Goal: Task Accomplishment & Management: Use online tool/utility

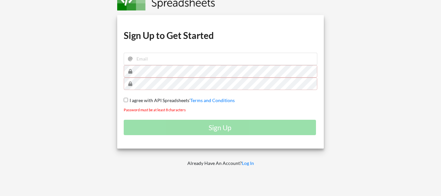
scroll to position [33, 0]
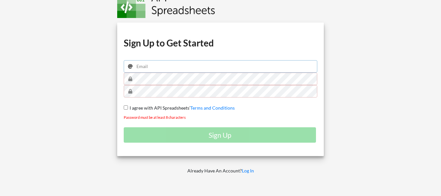
click at [151, 67] on input "email" at bounding box center [221, 66] width 194 height 12
type input "[EMAIL_ADDRESS][DOMAIN_NAME]"
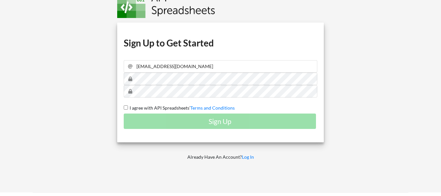
click at [127, 109] on input "I agree with API Spreadsheets' Terms and Conditions" at bounding box center [126, 107] width 4 height 4
checkbox input "true"
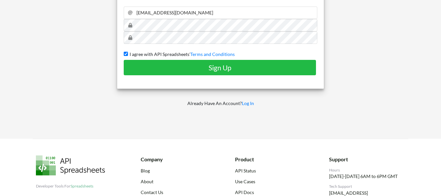
scroll to position [98, 0]
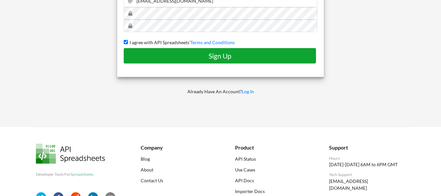
click at [229, 60] on button "Sign Up" at bounding box center [220, 55] width 192 height 15
checkbox input "false"
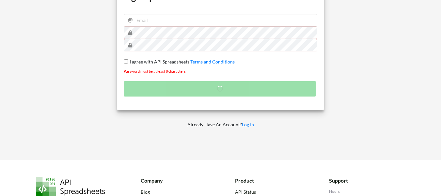
scroll to position [65, 0]
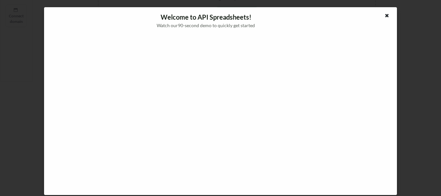
scroll to position [161, 0]
click at [386, 15] on icon at bounding box center [387, 14] width 6 height 5
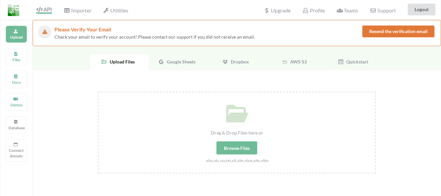
scroll to position [0, 0]
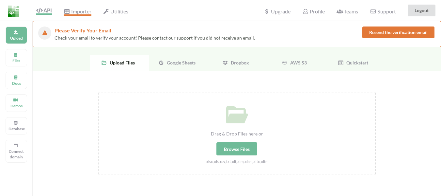
click at [76, 11] on span "Importer" at bounding box center [77, 12] width 27 height 8
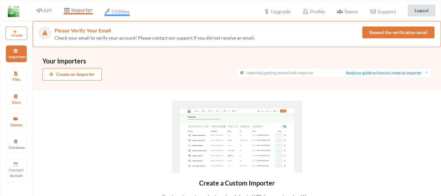
click at [123, 11] on span "Utilities" at bounding box center [116, 12] width 25 height 8
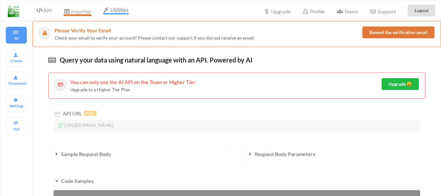
click at [86, 10] on span "Importer" at bounding box center [77, 12] width 27 height 8
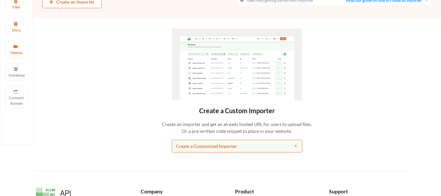
scroll to position [33, 0]
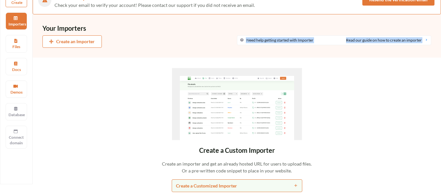
drag, startPoint x: 343, startPoint y: 39, endPoint x: 431, endPoint y: 40, distance: 88.8
click at [431, 40] on div "Create an Importer Need help getting started with Importer Read our guide on ho…" at bounding box center [237, 44] width 409 height 25
click at [433, 40] on div "Create an Importer Need help getting started with Importer Read our guide on ho…" at bounding box center [237, 44] width 409 height 25
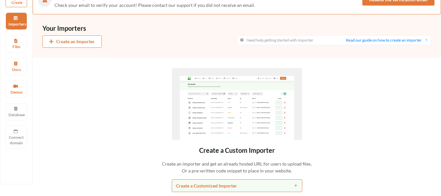
click at [265, 27] on h3 "Your Importers" at bounding box center [236, 28] width 389 height 8
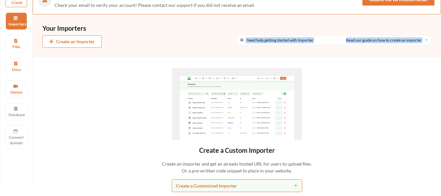
drag, startPoint x: 249, startPoint y: 28, endPoint x: 426, endPoint y: 40, distance: 178.4
click at [426, 40] on div "Your Importers Create an Importer Need help getting started with Importer Read …" at bounding box center [237, 35] width 409 height 43
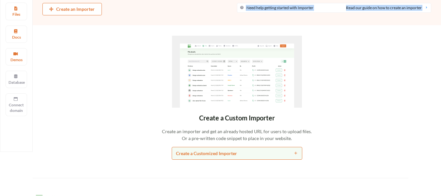
scroll to position [65, 0]
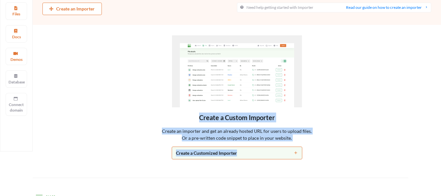
drag, startPoint x: 197, startPoint y: 113, endPoint x: 329, endPoint y: 147, distance: 136.3
click at [329, 147] on div "Create a Custom Importer Create an importer and get an already hosted URL for u…" at bounding box center [236, 97] width 389 height 124
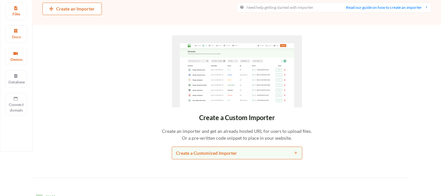
click at [320, 142] on div "Create a Custom Importer Create an importer and get an already hosted URL for u…" at bounding box center [236, 97] width 389 height 124
drag, startPoint x: 189, startPoint y: 116, endPoint x: 351, endPoint y: 140, distance: 163.7
click at [351, 140] on div "Create a Custom Importer Create an importer and get an already hosted URL for u…" at bounding box center [236, 97] width 389 height 124
click at [351, 140] on div "Create an importer and get an already hosted URL for users to upload files. Or …" at bounding box center [236, 134] width 389 height 14
drag, startPoint x: 309, startPoint y: 138, endPoint x: 198, endPoint y: 113, distance: 113.8
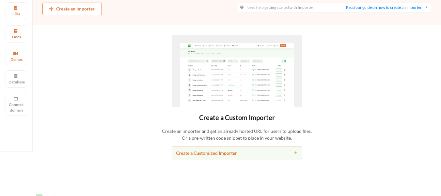
click at [198, 113] on div "Create a Custom Importer Create an importer and get an already hosted URL for u…" at bounding box center [236, 97] width 389 height 124
click at [196, 113] on div "Create a Custom Importer" at bounding box center [236, 117] width 389 height 10
drag, startPoint x: 195, startPoint y: 113, endPoint x: 319, endPoint y: 140, distance: 126.7
click at [319, 140] on div "Create a Custom Importer Create an importer and get an already hosted URL for u…" at bounding box center [236, 97] width 389 height 124
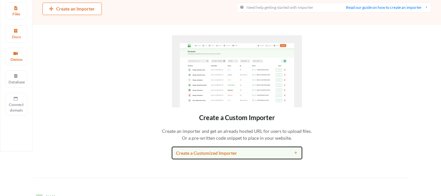
click at [216, 155] on div "Create a Customized Importer" at bounding box center [220, 152] width 89 height 7
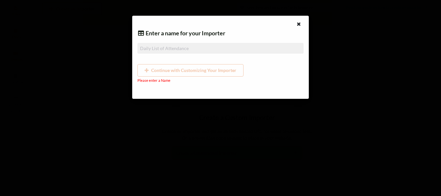
click at [164, 70] on div "Continue with Customizing Your Importer" at bounding box center [220, 70] width 166 height 12
click at [166, 48] on input at bounding box center [220, 48] width 166 height 11
click at [193, 73] on div "Continue with Customizing Your Importer" at bounding box center [220, 70] width 166 height 12
click at [300, 23] on icon at bounding box center [299, 23] width 6 height 5
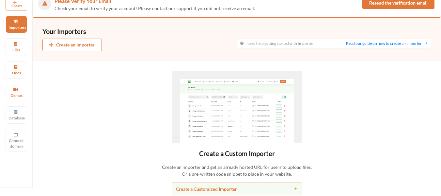
scroll to position [0, 0]
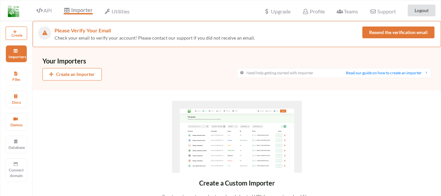
click at [47, 14] on div "API" at bounding box center [41, 10] width 29 height 12
click at [47, 12] on span "API" at bounding box center [44, 11] width 16 height 8
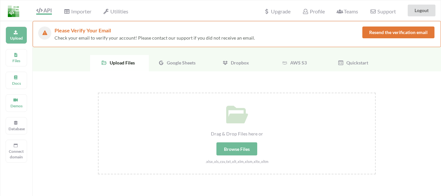
click at [174, 62] on span "Google Sheets" at bounding box center [179, 63] width 31 height 6
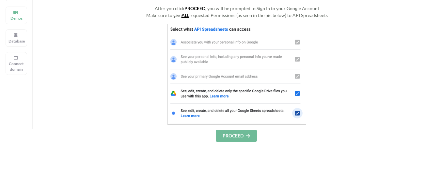
scroll to position [98, 0]
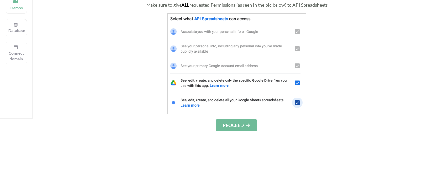
click at [230, 125] on button "PROCEED" at bounding box center [236, 125] width 41 height 12
click at [229, 126] on button "PROCEED" at bounding box center [236, 125] width 41 height 12
